Goal: Information Seeking & Learning: Learn about a topic

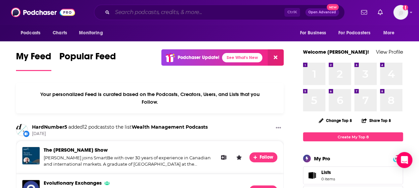
click at [137, 13] on input "Search podcasts, credits, & more..." at bounding box center [198, 12] width 172 height 11
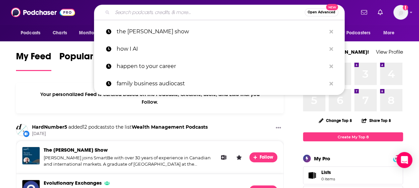
click at [129, 13] on input "Search podcasts, credits, & more..." at bounding box center [208, 12] width 192 height 11
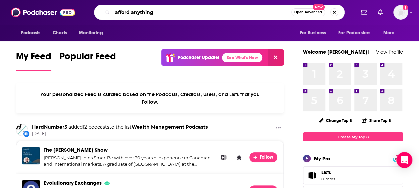
type input "afford anything"
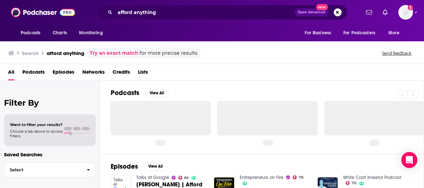
click at [33, 73] on span "Podcasts" at bounding box center [33, 74] width 22 height 14
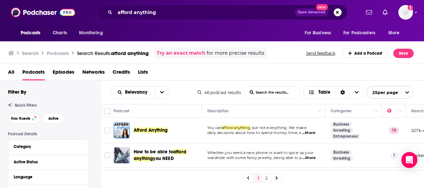
click at [153, 130] on div "Podcasts Charts Monitoring afford anything Open Advanced New For Business For P…" at bounding box center [212, 94] width 424 height 188
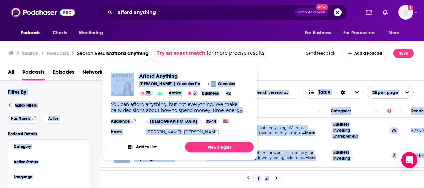
drag, startPoint x: 160, startPoint y: 74, endPoint x: 202, endPoint y: 138, distance: 76.6
click at [202, 138] on div "Podcasts Charts Monitoring afford anything Open Advanced New For Business For P…" at bounding box center [212, 94] width 424 height 188
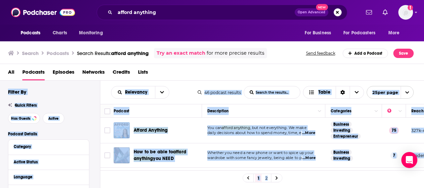
click at [305, 81] on div "Relevancy List Search Input Search the results... Table 46 podcast results List…" at bounding box center [262, 92] width 324 height 23
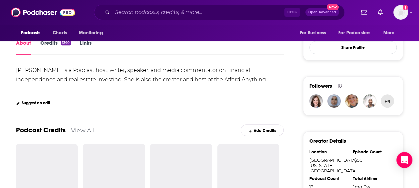
scroll to position [123, 0]
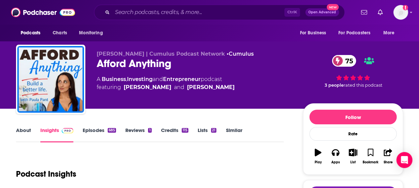
click at [117, 53] on span "[PERSON_NAME] | Cumulus Podcast Network" at bounding box center [161, 54] width 128 height 6
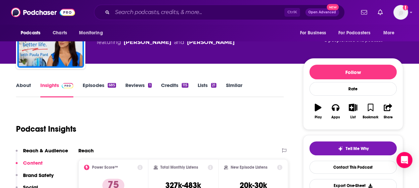
scroll to position [46, 0]
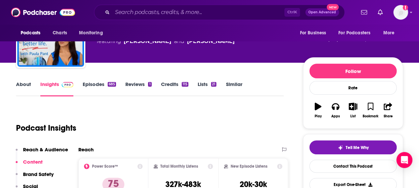
click at [29, 84] on link "About" at bounding box center [23, 88] width 15 height 15
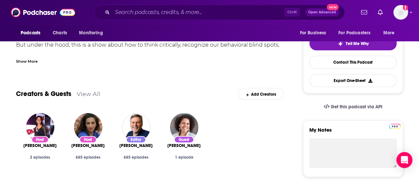
scroll to position [150, 0]
click at [90, 93] on link "View All" at bounding box center [89, 93] width 24 height 7
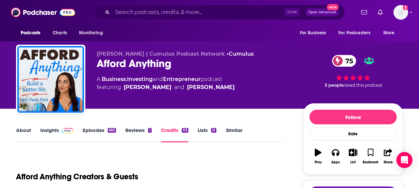
click at [94, 134] on link "Episodes 685" at bounding box center [99, 134] width 33 height 15
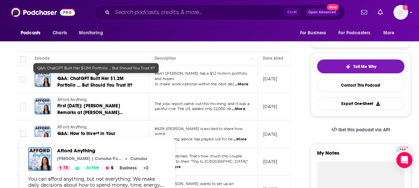
scroll to position [125, 0]
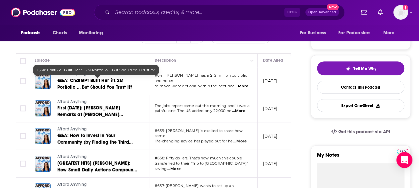
click at [97, 84] on span "Q&A: ChatGPT Built Her $1.2M Portfolio … But Should You Trust It?" at bounding box center [94, 84] width 75 height 12
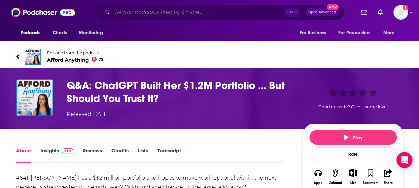
click at [146, 9] on input "Search podcasts, credits, & more..." at bounding box center [198, 12] width 172 height 11
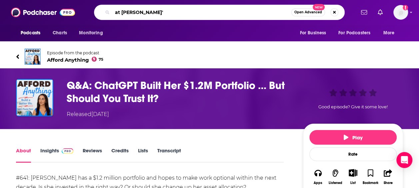
type input "at [PERSON_NAME]"
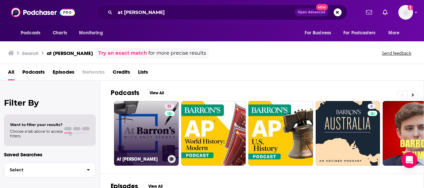
click at [153, 114] on link "51 At [PERSON_NAME]" at bounding box center [146, 133] width 65 height 65
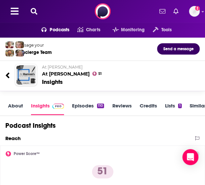
click at [34, 12] on icon at bounding box center [34, 11] width 7 height 7
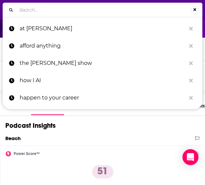
click at [55, 11] on input "Search..." at bounding box center [103, 10] width 174 height 11
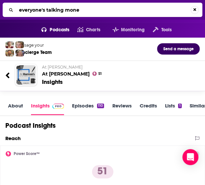
type input "everyone's talking money"
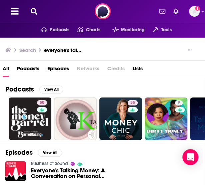
click at [31, 9] on icon at bounding box center [34, 11] width 7 height 7
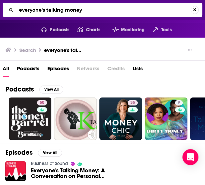
click at [64, 11] on input "everyone's talking money" at bounding box center [103, 10] width 174 height 11
type input "everyone's talkin money"
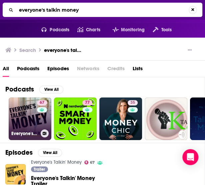
click at [29, 121] on link "67 Everyone's Talkin' Money" at bounding box center [30, 119] width 43 height 43
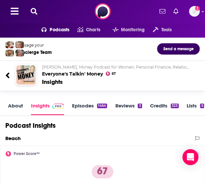
click at [20, 109] on link "About" at bounding box center [15, 109] width 15 height 13
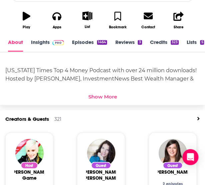
scroll to position [203, 0]
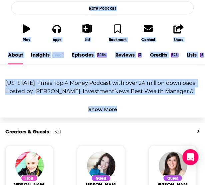
drag, startPoint x: 40, startPoint y: 32, endPoint x: 173, endPoint y: 98, distance: 149.0
click at [42, 60] on link "Insights" at bounding box center [47, 58] width 33 height 13
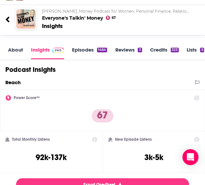
scroll to position [38, 0]
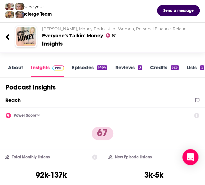
click at [82, 69] on link "Episodes 1464" at bounding box center [89, 70] width 35 height 13
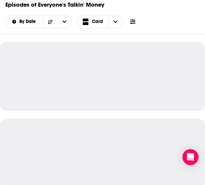
scroll to position [109, 0]
